Goal: Information Seeking & Learning: Check status

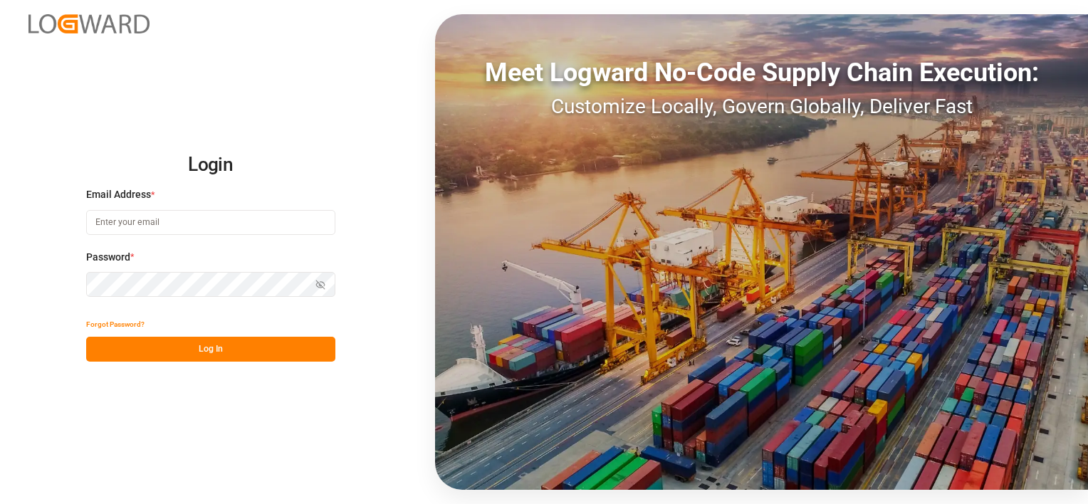
type input "franziska.ciezki@melitta.de"
click at [245, 346] on button "Log In" at bounding box center [210, 349] width 249 height 25
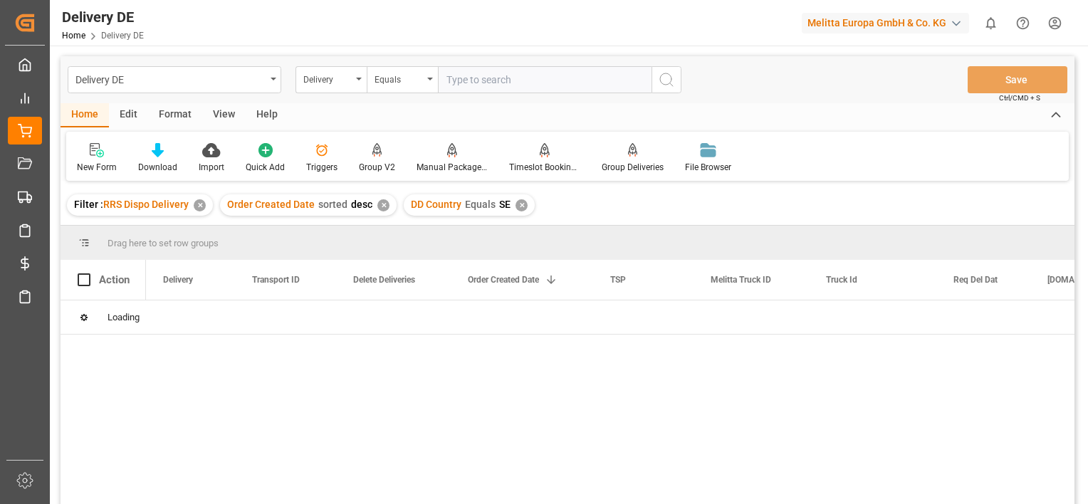
click at [200, 202] on div "✕" at bounding box center [200, 205] width 12 height 12
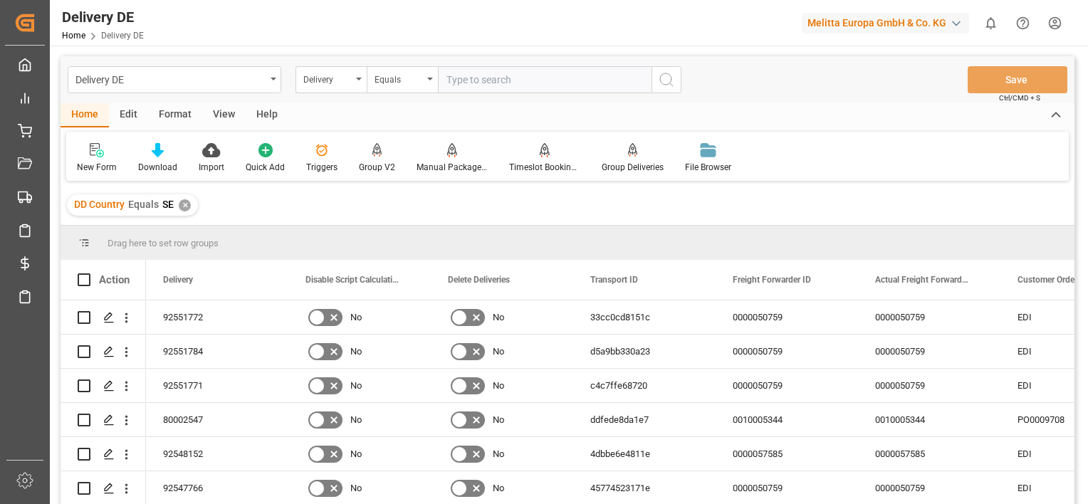
click at [510, 84] on input "text" at bounding box center [545, 79] width 214 height 27
paste input "92552161"
type input "92552161"
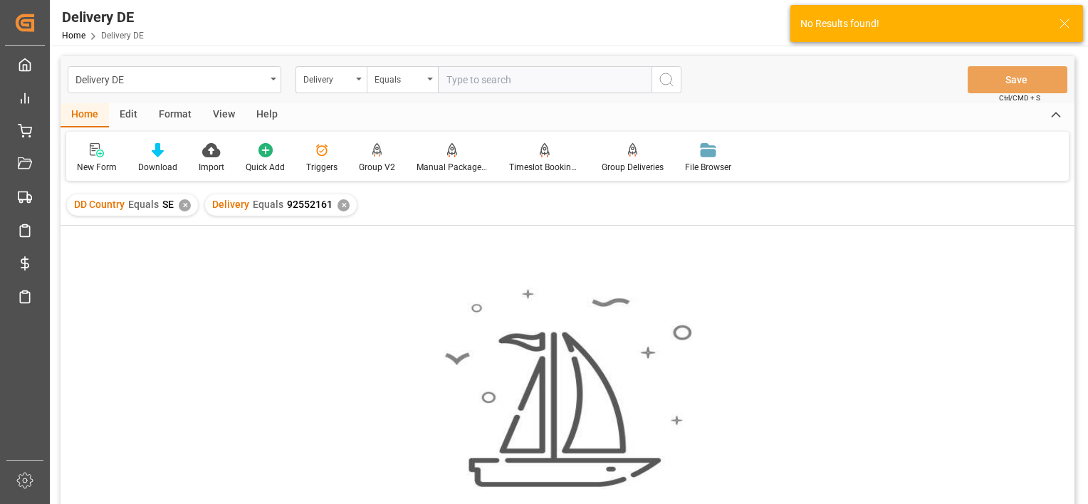
click at [182, 202] on div "✕" at bounding box center [185, 205] width 12 height 12
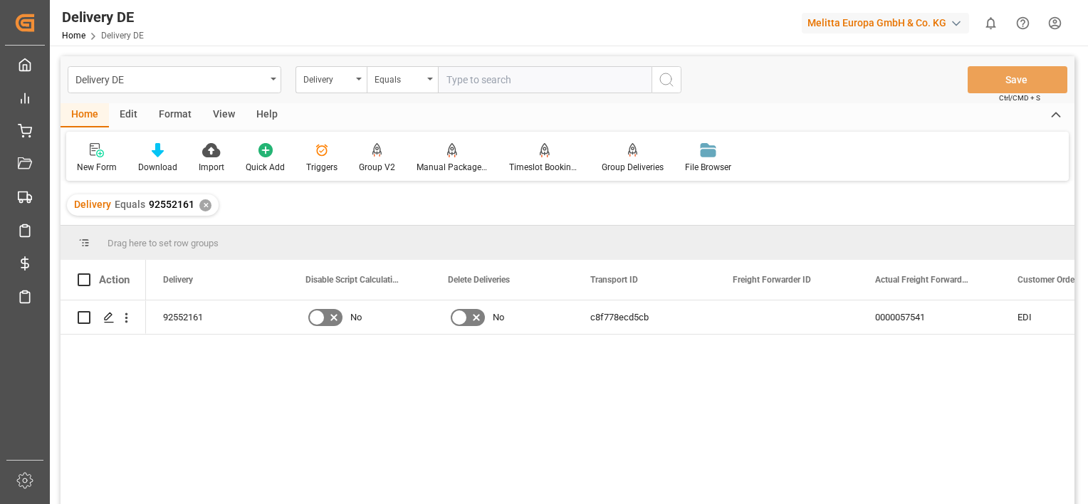
click at [202, 208] on div "✕" at bounding box center [205, 205] width 12 height 12
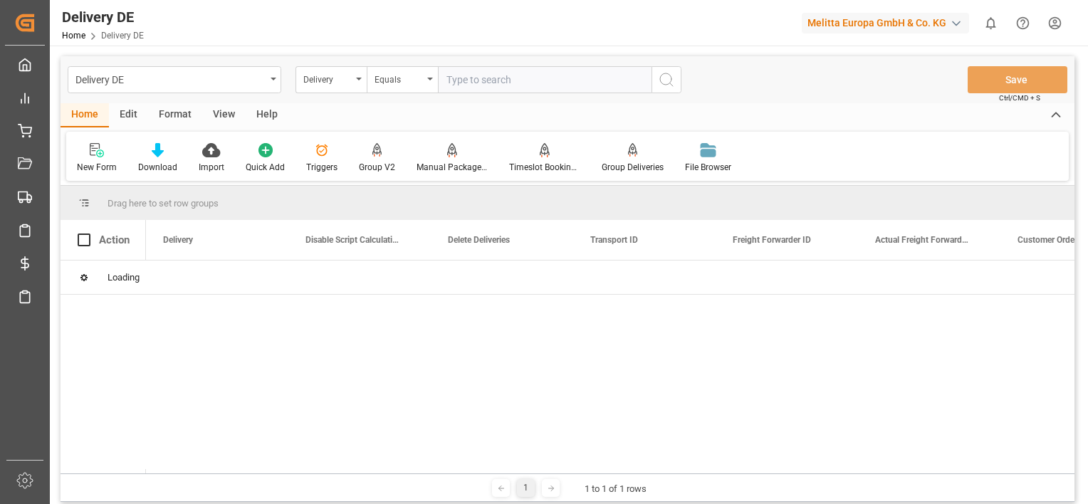
click at [490, 83] on input "text" at bounding box center [545, 79] width 214 height 27
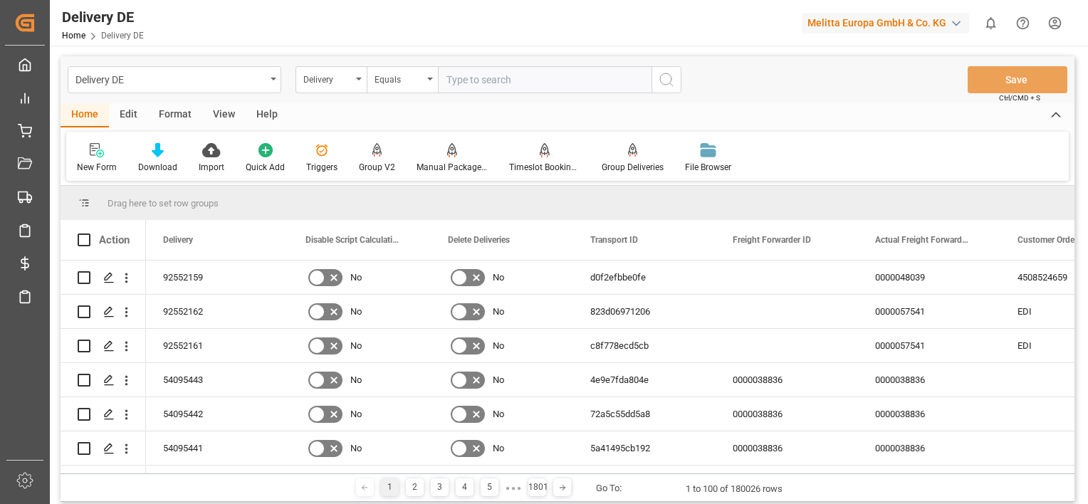
paste input "92552162"
type input "92552162"
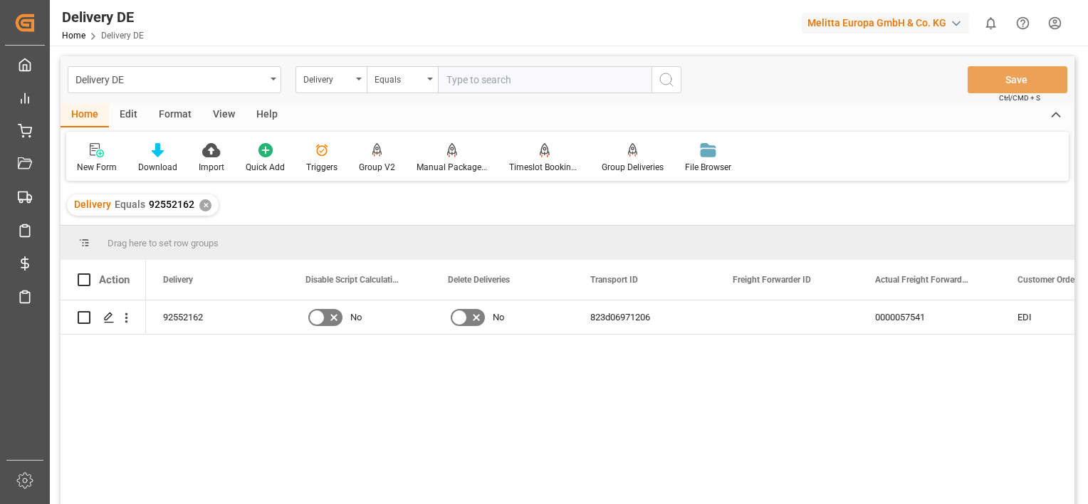
click at [518, 83] on input "text" at bounding box center [545, 79] width 214 height 27
paste input "92552165"
type input "92552165"
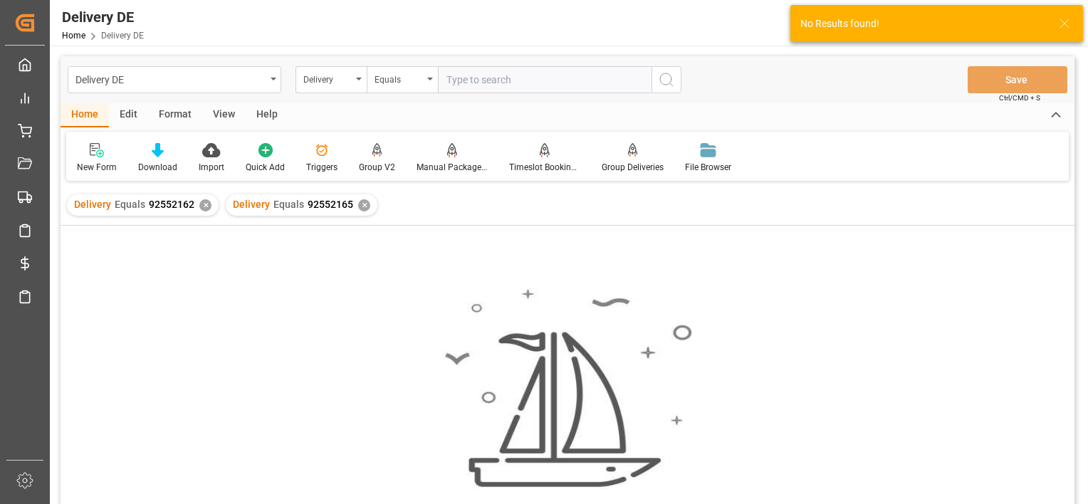
click at [205, 204] on div "✕" at bounding box center [205, 205] width 12 height 12
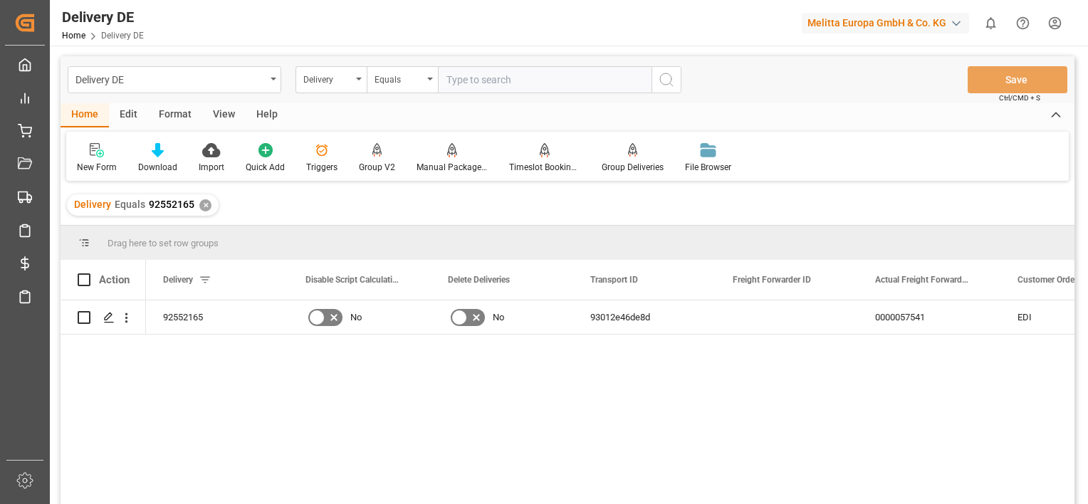
click at [487, 85] on input "text" at bounding box center [545, 79] width 214 height 27
paste input "92552166"
type input "92552166"
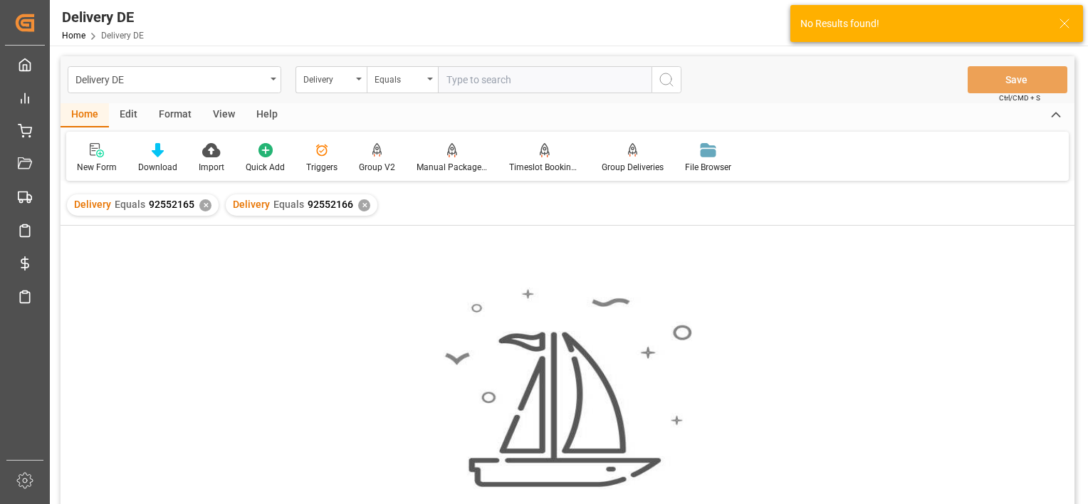
click at [202, 202] on div "✕" at bounding box center [205, 205] width 12 height 12
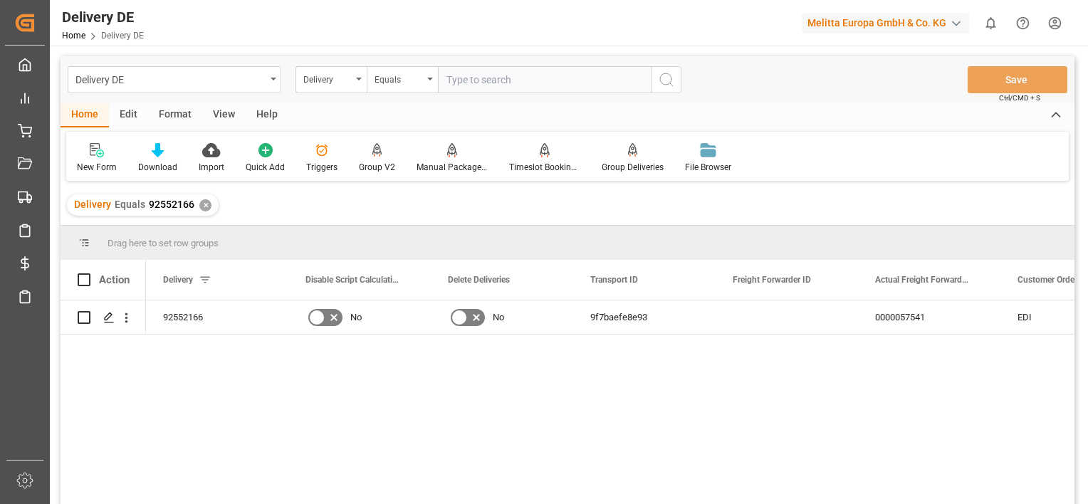
click at [510, 80] on input "text" at bounding box center [545, 79] width 214 height 27
paste input "92552176"
type input "92552176"
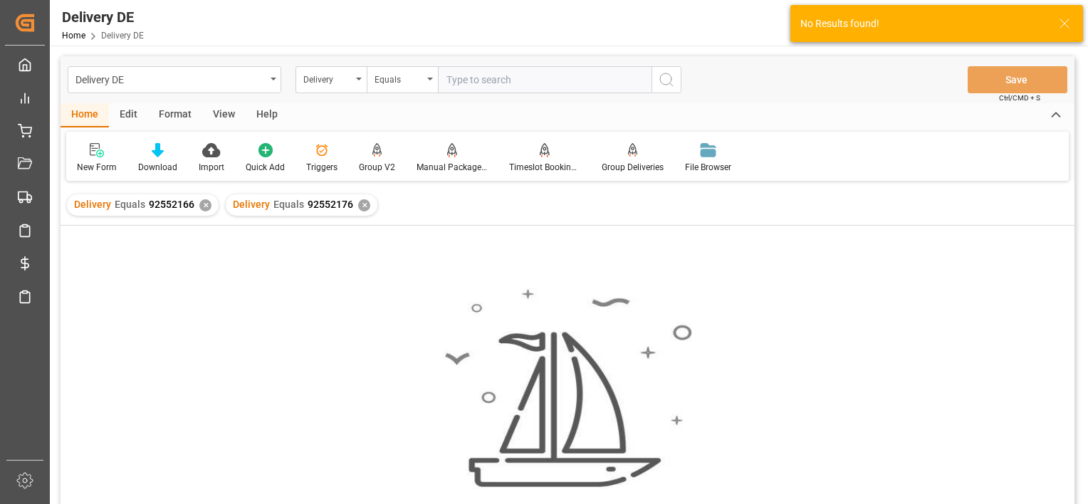
click at [202, 203] on div "✕" at bounding box center [205, 205] width 12 height 12
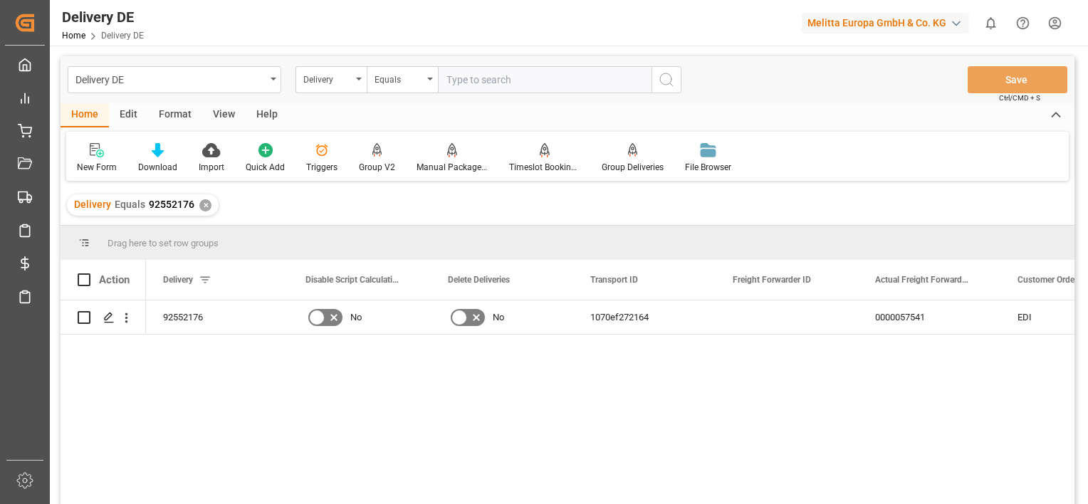
click at [483, 80] on input "text" at bounding box center [545, 79] width 214 height 27
paste input "92552177"
type input "92552177"
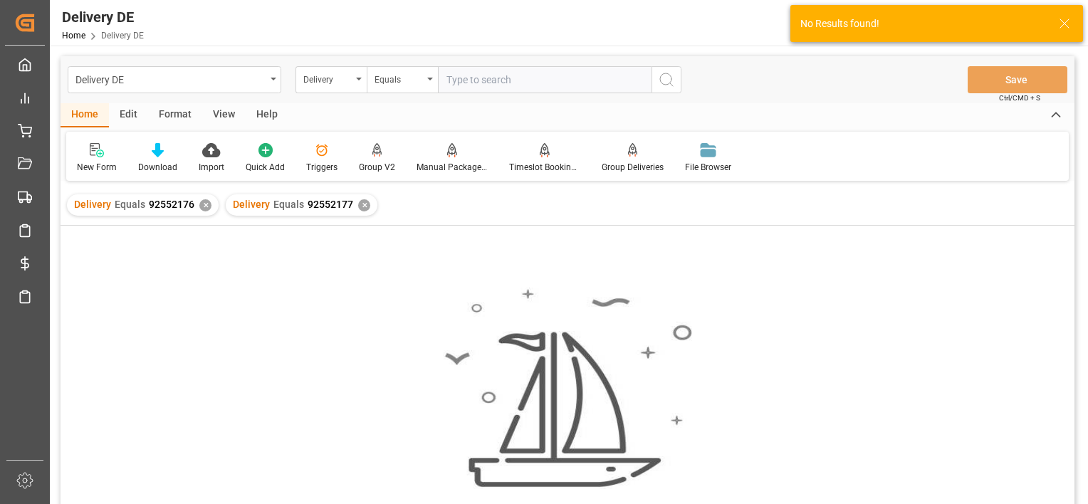
click at [204, 206] on div "✕" at bounding box center [205, 205] width 12 height 12
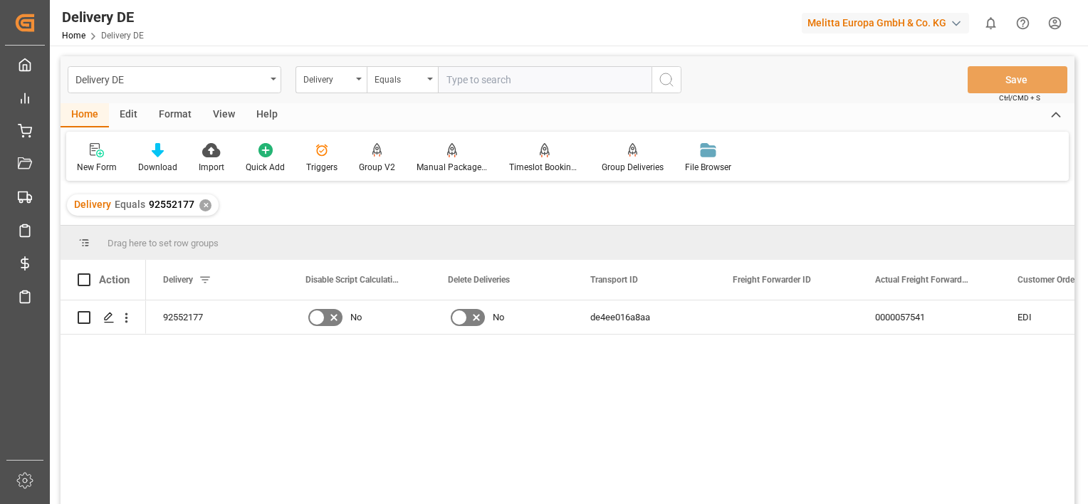
click at [563, 79] on input "text" at bounding box center [545, 79] width 214 height 27
paste input "92552178"
type input "92552178"
type input "#"
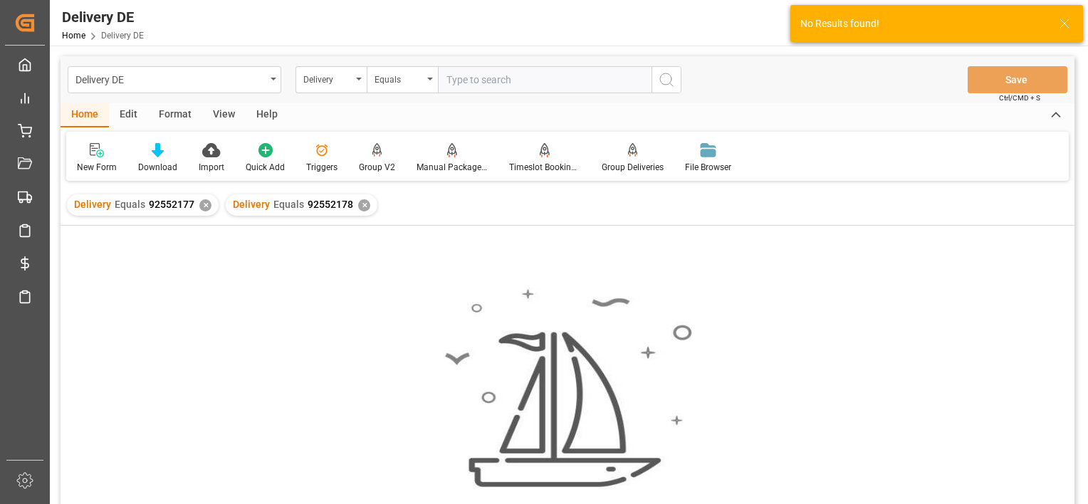
type input "92552178"
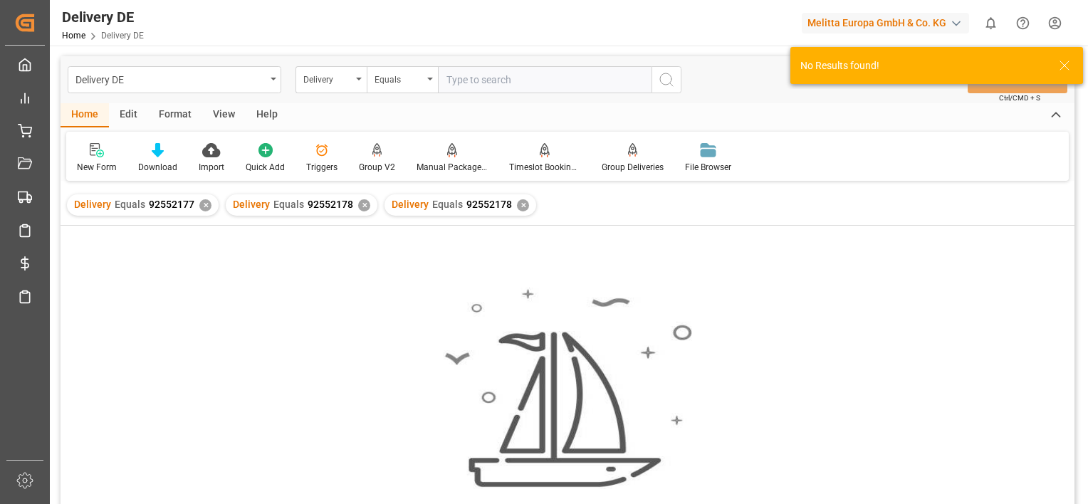
click at [358, 208] on div "✕" at bounding box center [364, 205] width 12 height 12
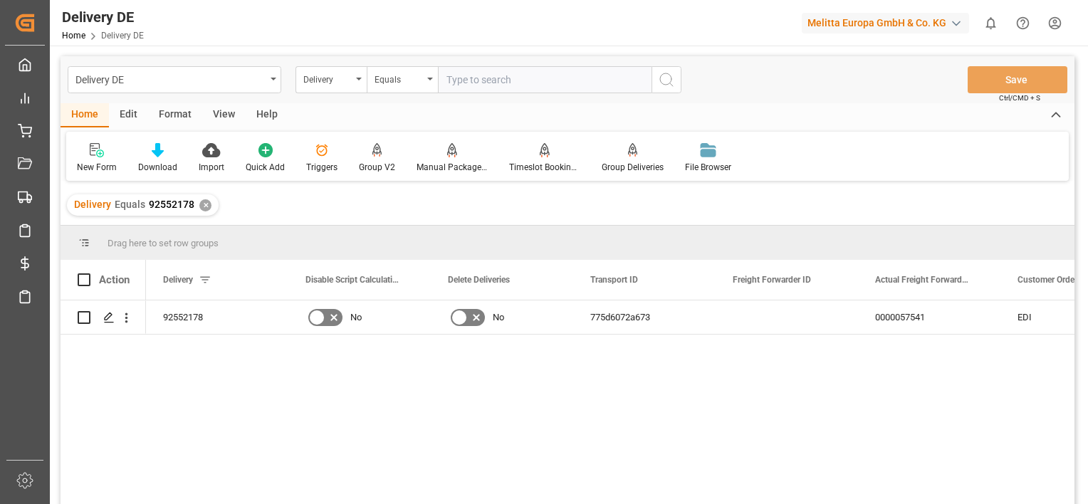
click at [492, 75] on input "text" at bounding box center [545, 79] width 214 height 27
paste input "92552181"
type input "92552181"
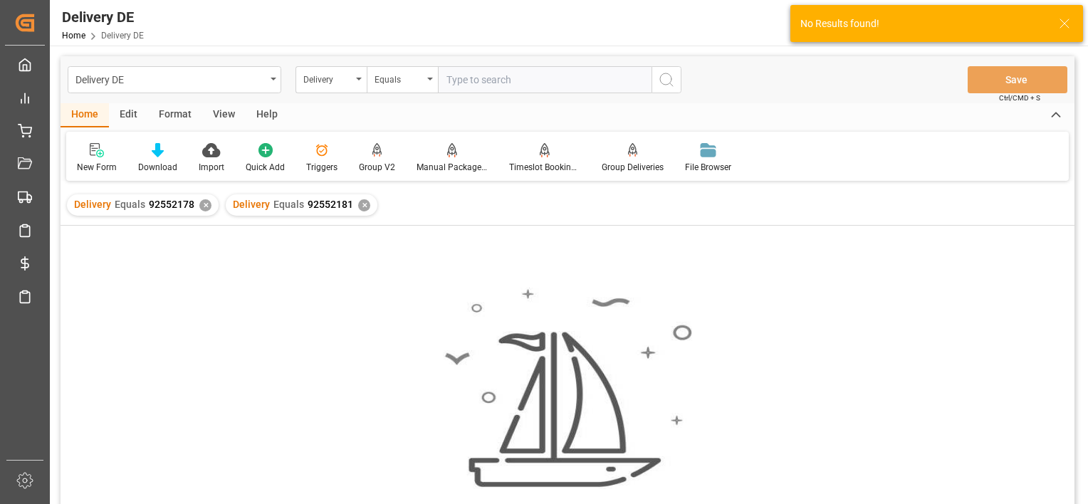
click at [196, 208] on div "Delivery Equals 92552178 ✕" at bounding box center [143, 204] width 152 height 21
click at [200, 208] on div "✕" at bounding box center [205, 205] width 12 height 12
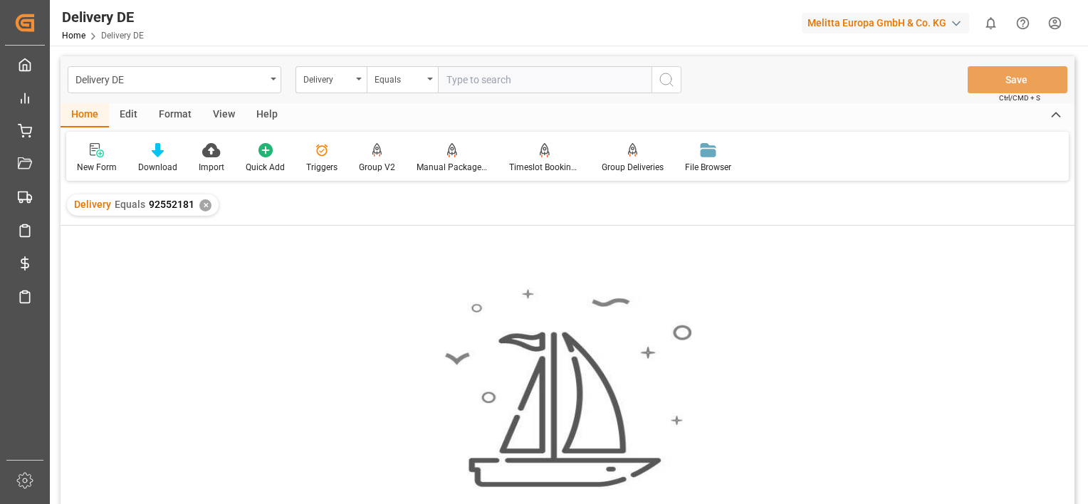
click at [206, 201] on div "✕" at bounding box center [205, 205] width 12 height 12
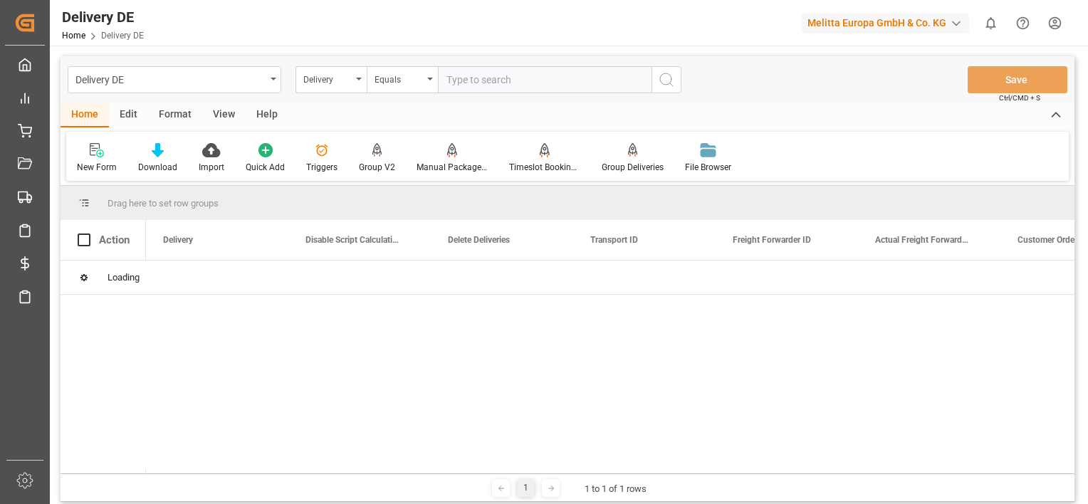
click at [486, 83] on input "text" at bounding box center [545, 79] width 214 height 27
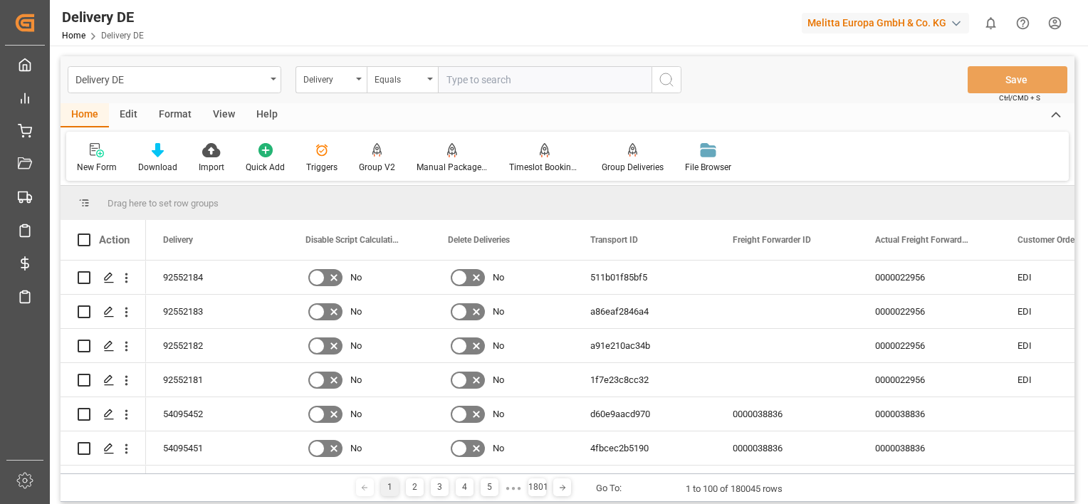
paste input "92552181"
type input "92552181"
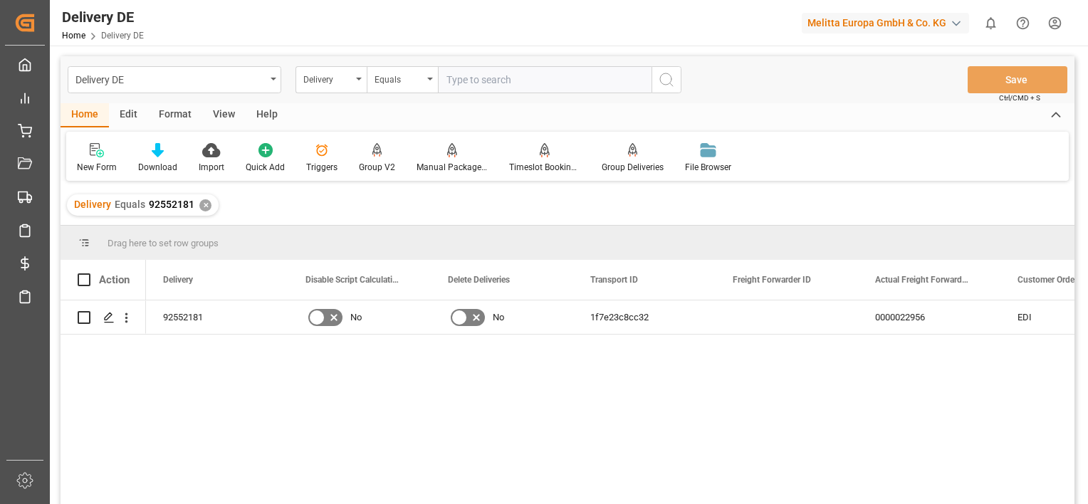
click at [204, 208] on div "✕" at bounding box center [205, 205] width 12 height 12
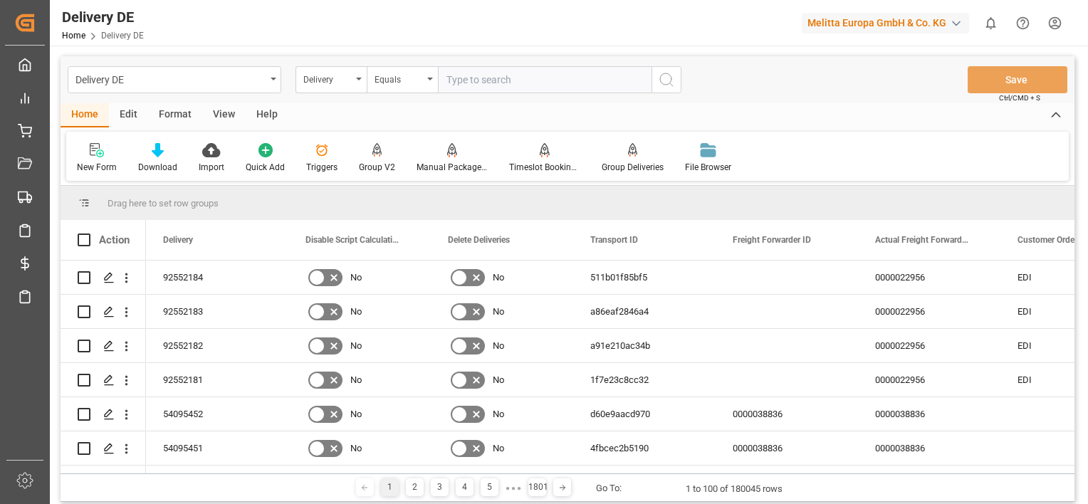
click at [485, 86] on input "text" at bounding box center [545, 79] width 214 height 27
paste input "92552188"
type input "92552188"
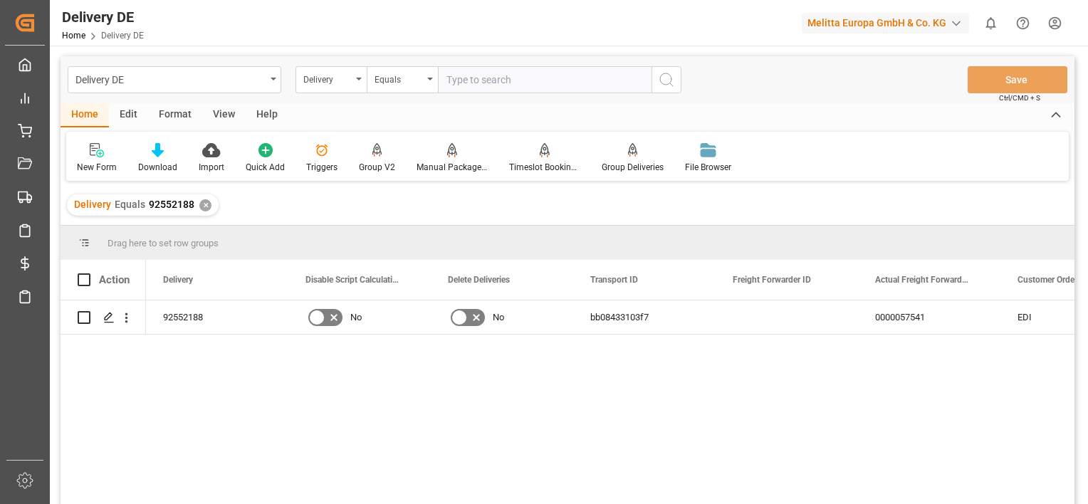
click at [202, 210] on div "✕" at bounding box center [205, 205] width 12 height 12
